Goal: Task Accomplishment & Management: Manage account settings

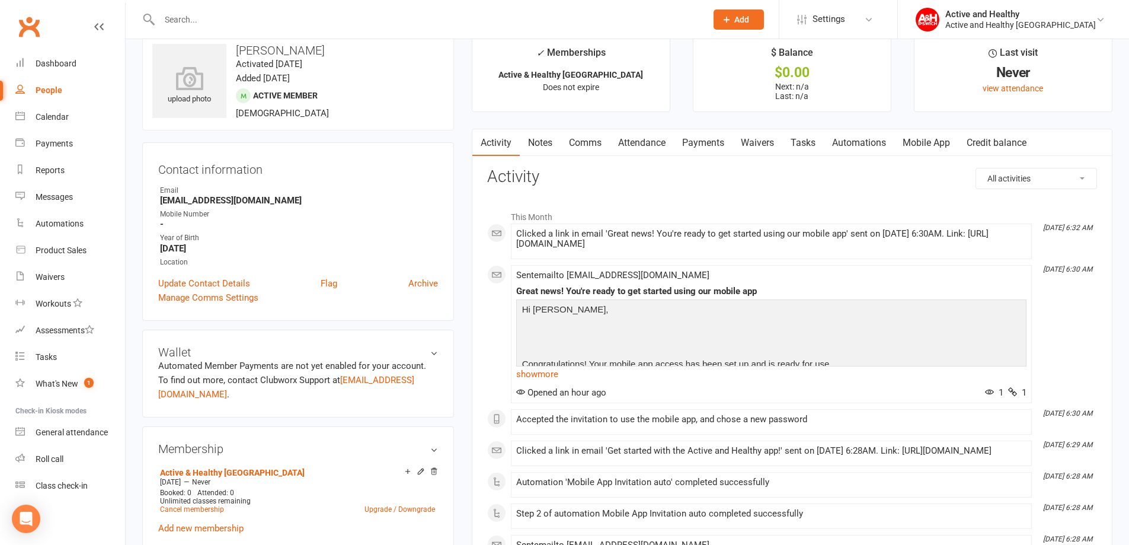
scroll to position [59, 0]
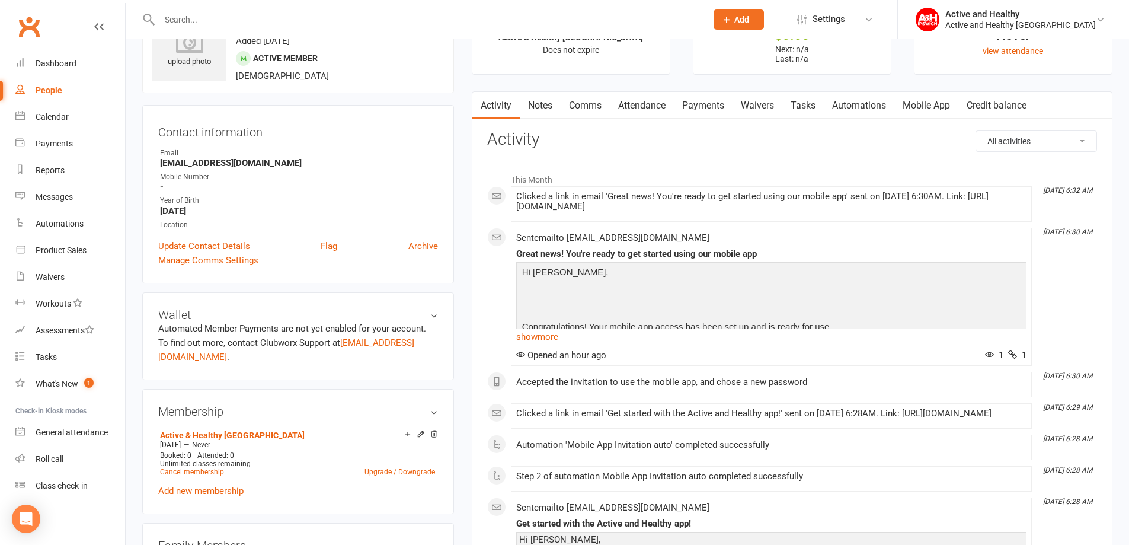
click at [914, 99] on link "Mobile App" at bounding box center [927, 105] width 64 height 27
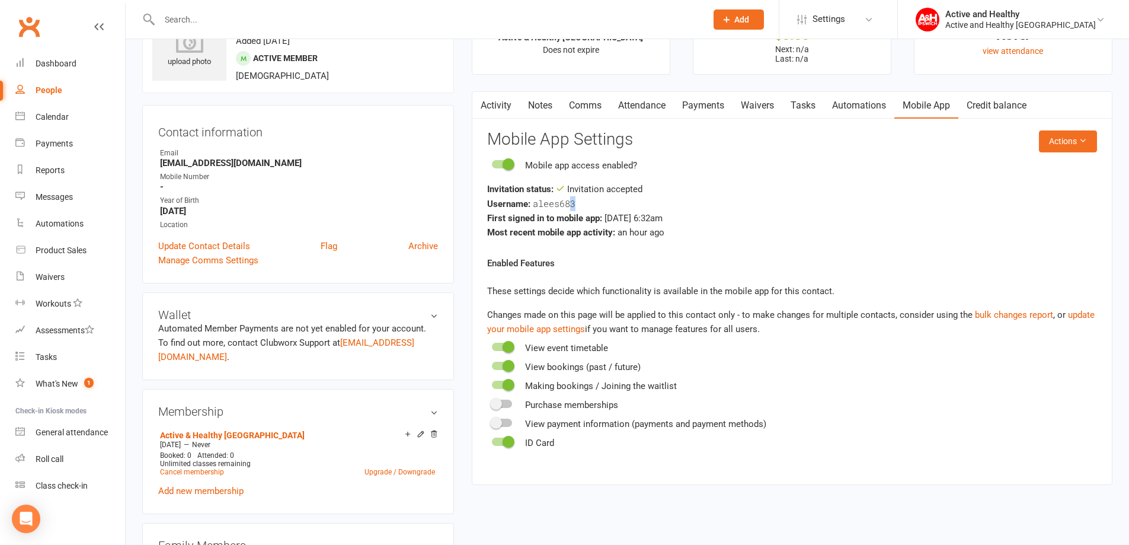
drag, startPoint x: 585, startPoint y: 202, endPoint x: 572, endPoint y: 203, distance: 12.5
click at [572, 203] on div "Username: alees683" at bounding box center [792, 203] width 610 height 15
click at [425, 242] on link "Archive" at bounding box center [423, 246] width 30 height 14
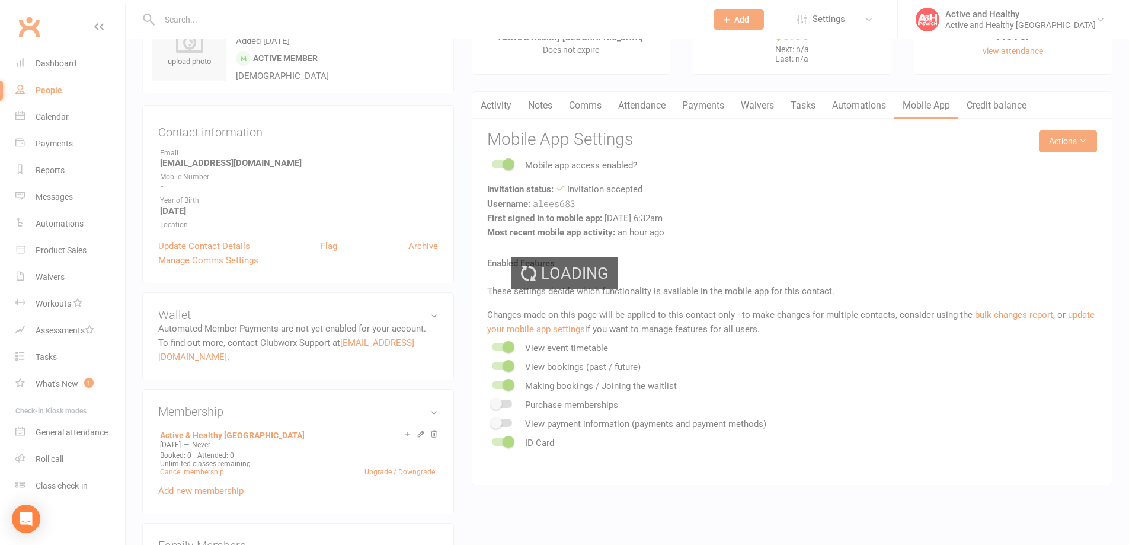
select select "100"
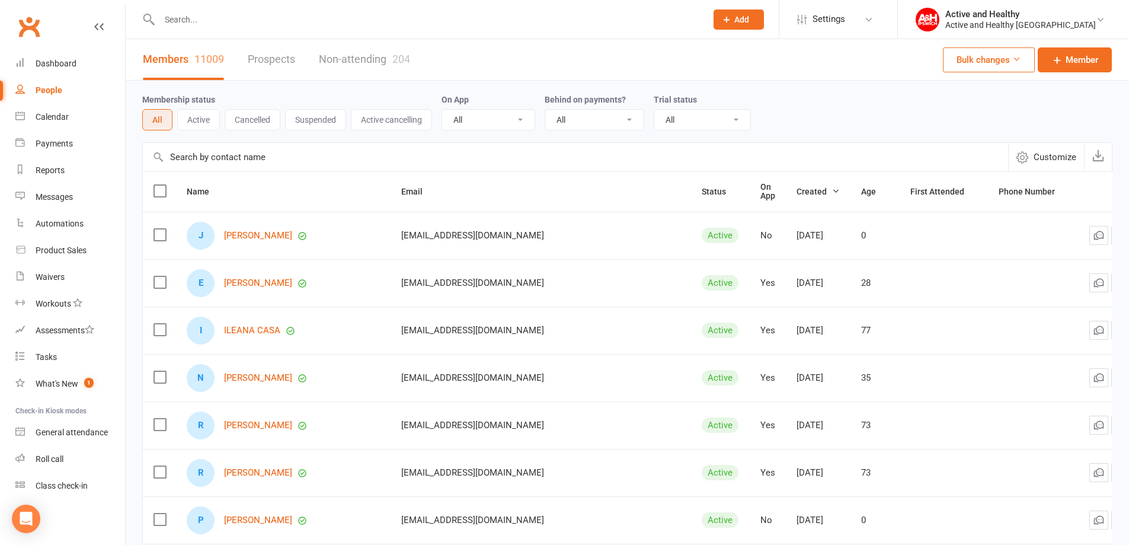
click at [218, 167] on input "text" at bounding box center [576, 157] width 866 height 28
paste input "ILEANA CASA"
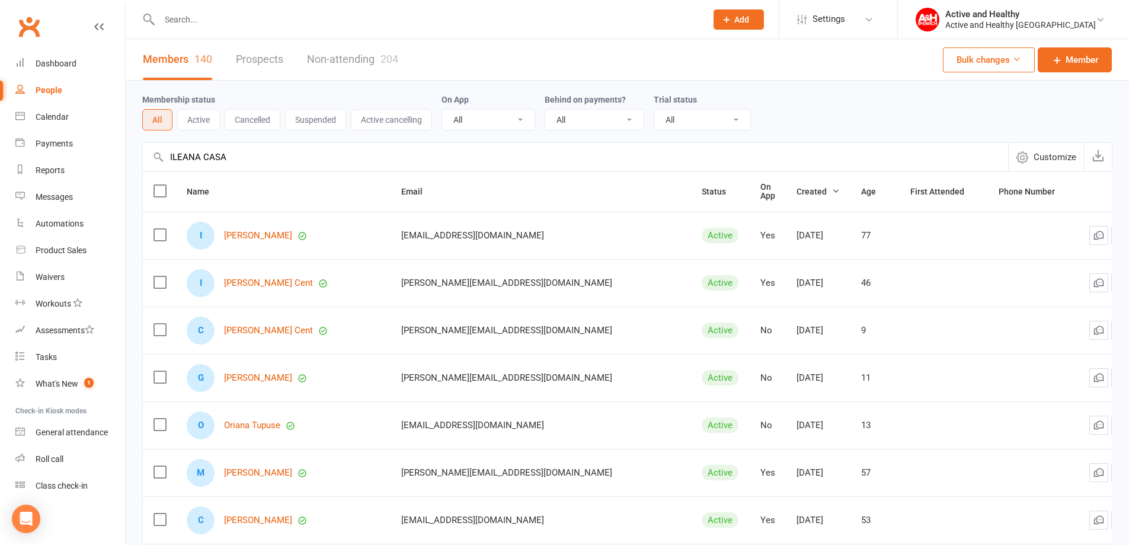
type input "ILEANA CASA"
click at [257, 239] on div "I [PERSON_NAME]" at bounding box center [283, 236] width 193 height 28
click at [256, 237] on link "[PERSON_NAME]" at bounding box center [258, 236] width 68 height 10
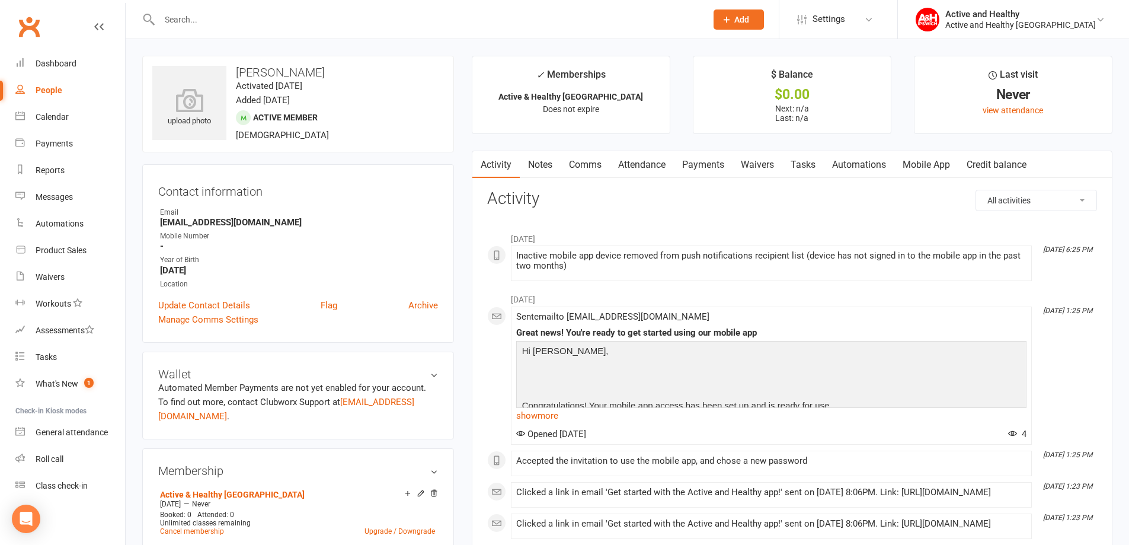
click at [642, 168] on link "Attendance" at bounding box center [642, 164] width 64 height 27
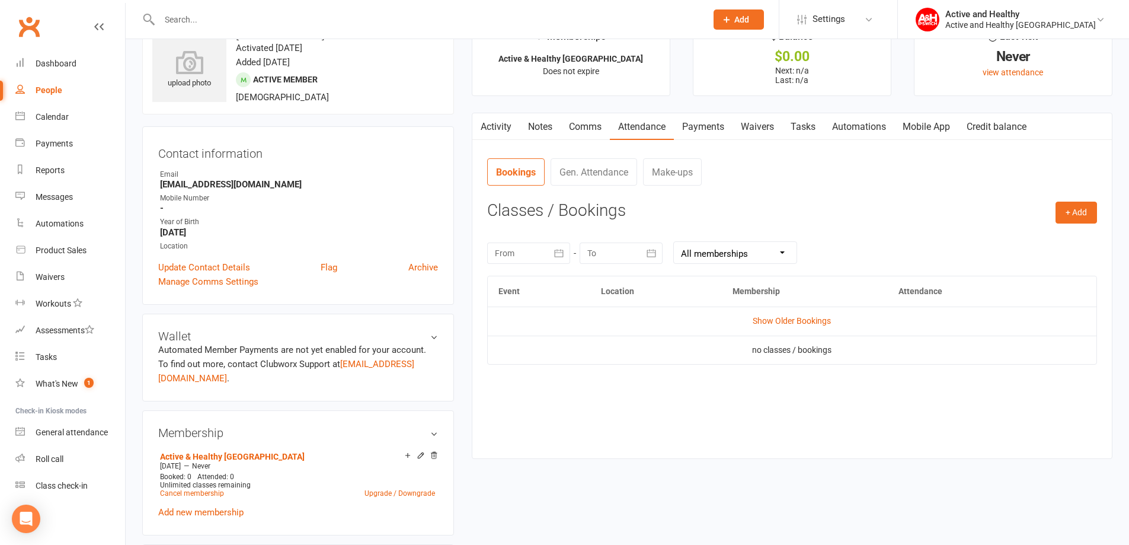
scroll to position [59, 0]
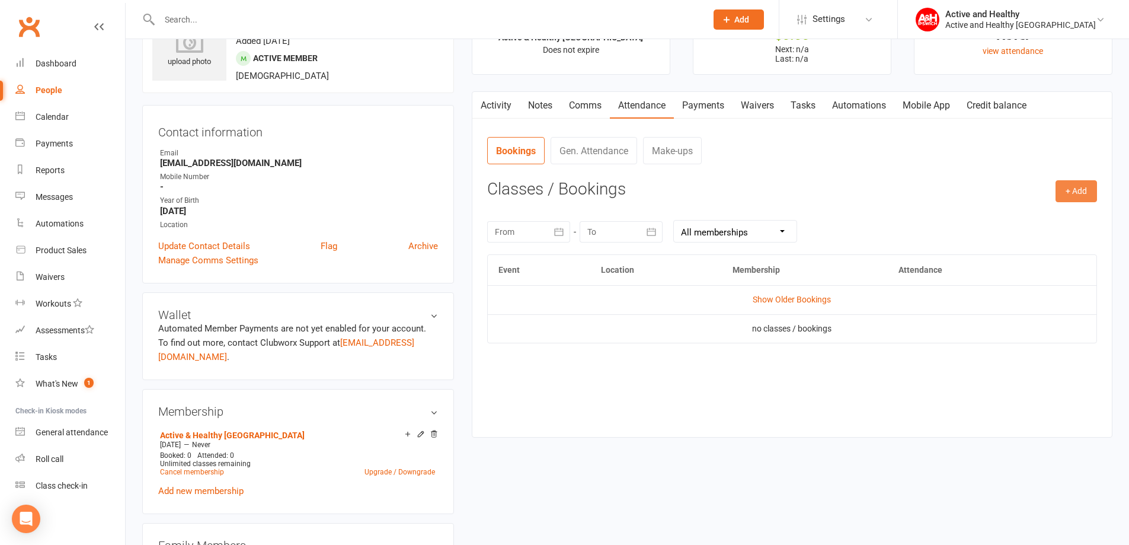
click at [1093, 185] on button "+ Add" at bounding box center [1076, 190] width 41 height 21
click at [1045, 216] on link "Book Event" at bounding box center [1037, 218] width 117 height 24
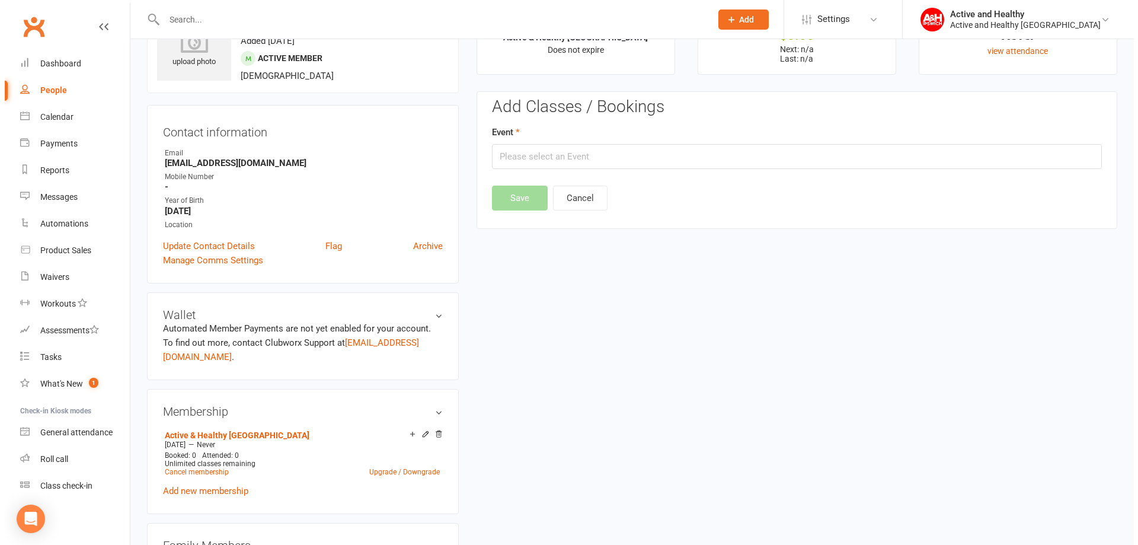
scroll to position [91, 0]
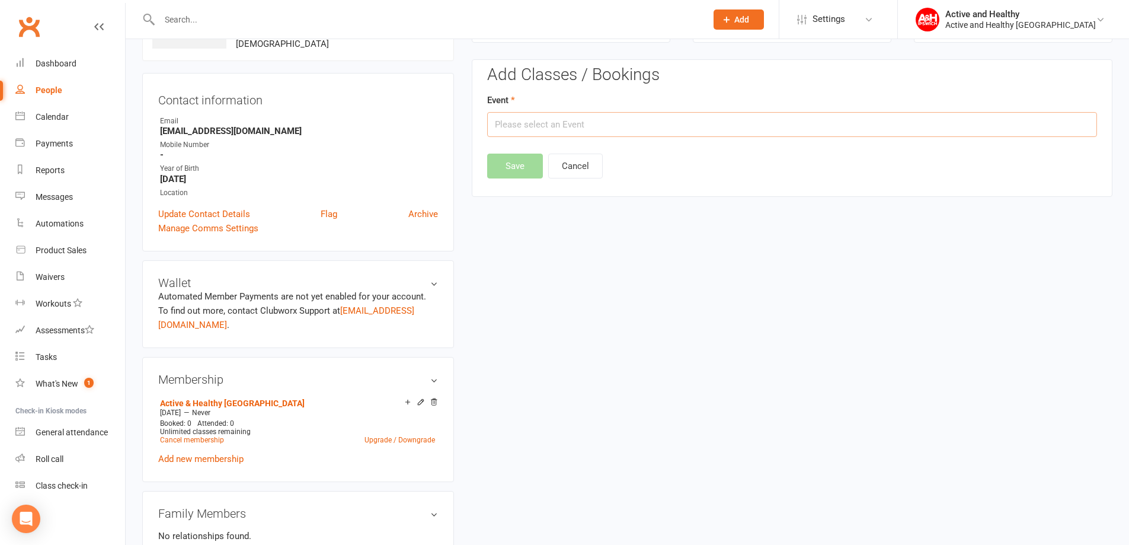
click at [531, 132] on input "text" at bounding box center [792, 124] width 610 height 25
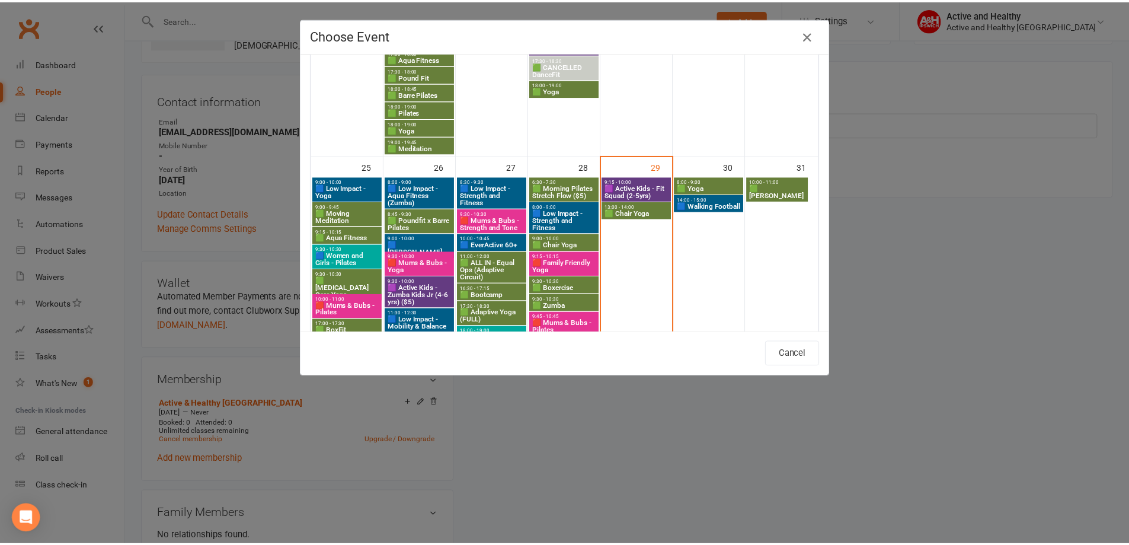
scroll to position [1423, 0]
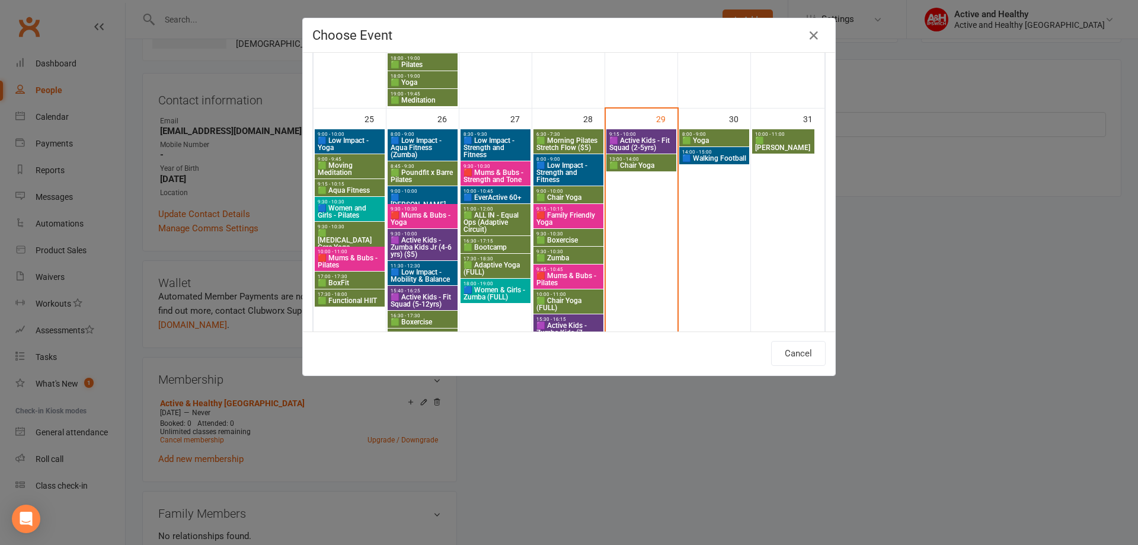
click at [715, 141] on span "🟩 Yoga" at bounding box center [714, 140] width 65 height 7
type input "🟩 Yoga - [DATE] 8:00:00 AM"
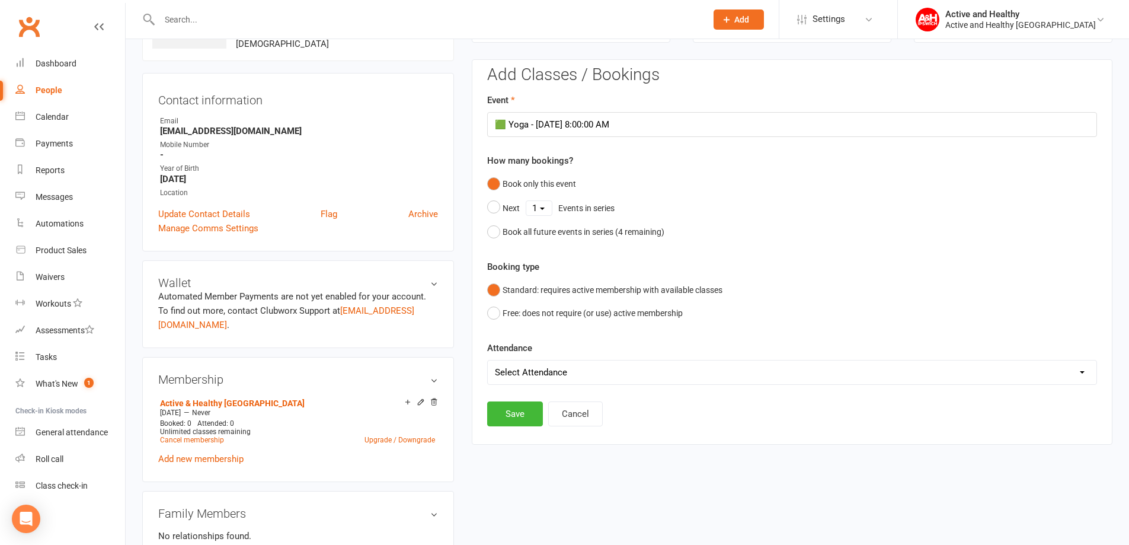
click at [527, 378] on select "Select Attendance Attended Absent" at bounding box center [792, 372] width 609 height 24
click at [515, 406] on button "Save" at bounding box center [515, 413] width 56 height 25
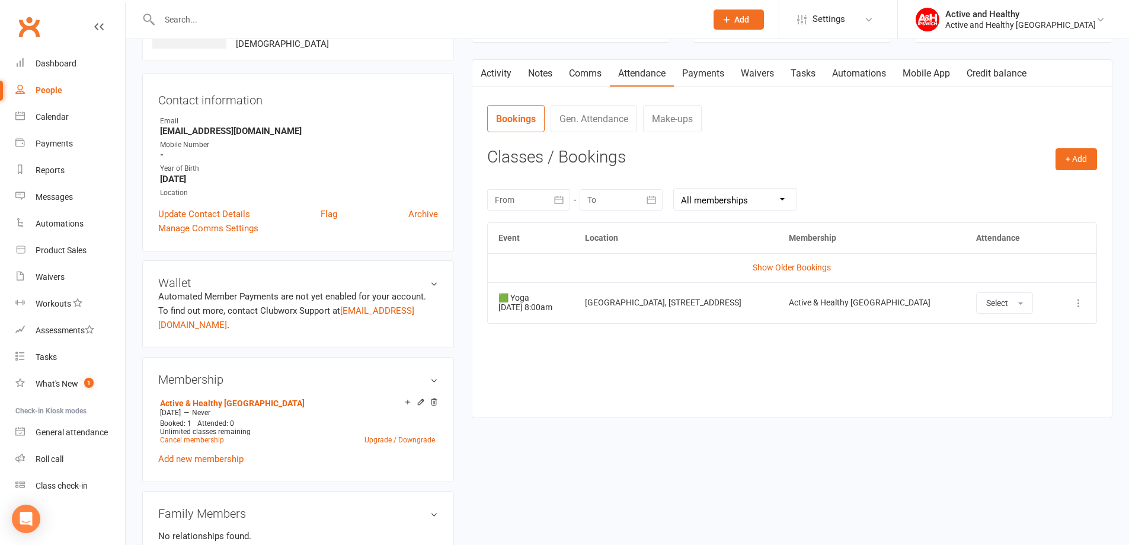
drag, startPoint x: 43, startPoint y: 86, endPoint x: 142, endPoint y: 103, distance: 100.5
click at [43, 86] on div "People" at bounding box center [49, 89] width 27 height 9
select select "100"
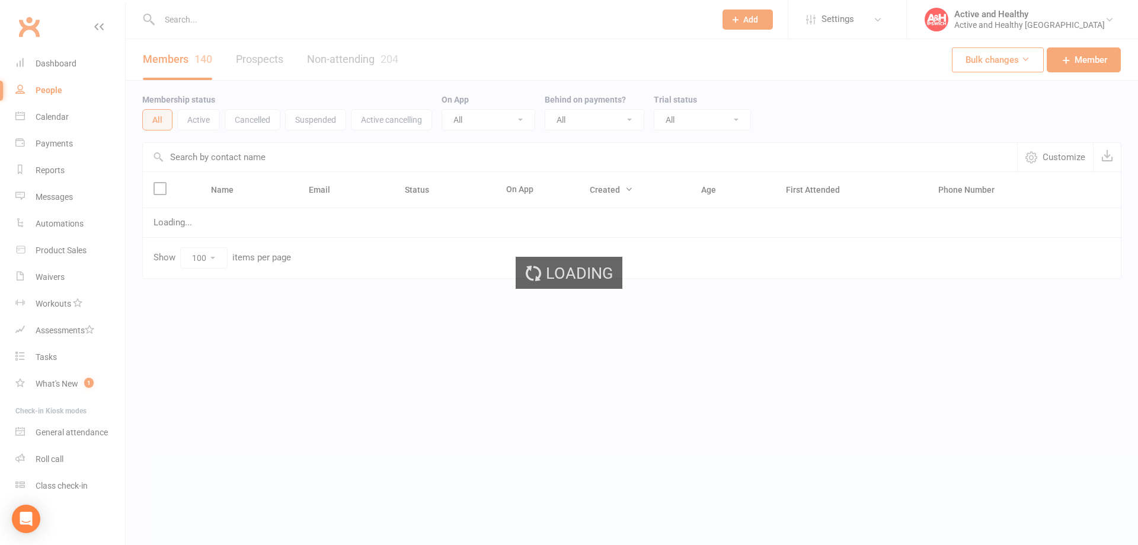
click at [247, 158] on input "text" at bounding box center [580, 157] width 874 height 28
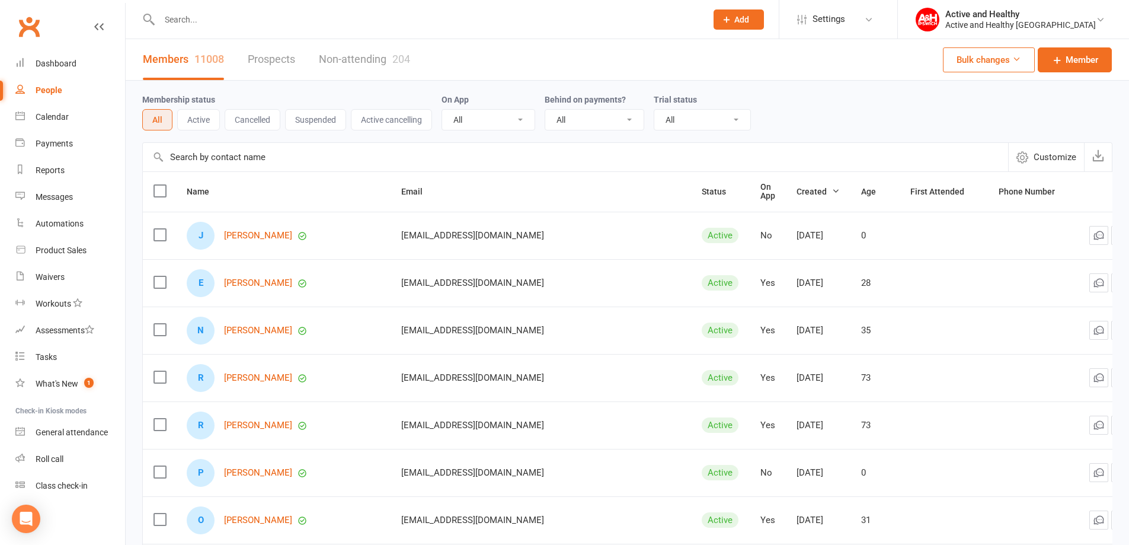
paste input "[PERSON_NAME]"
type input "[PERSON_NAME]"
